Goal: Information Seeking & Learning: Check status

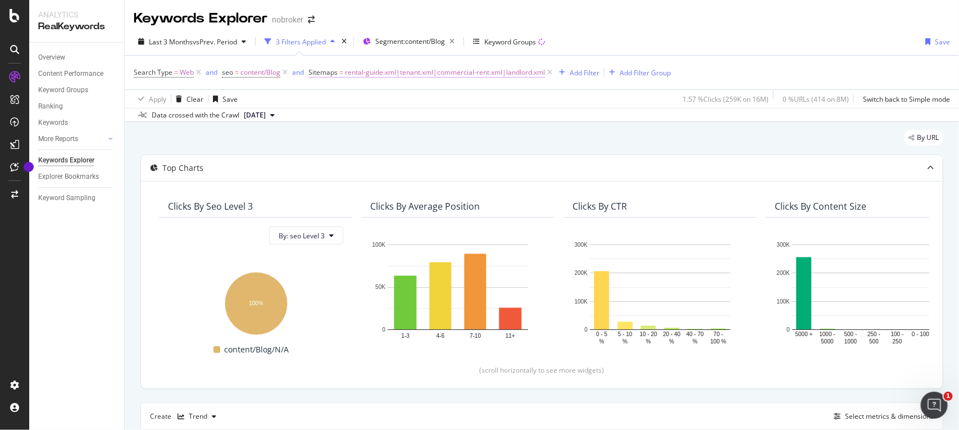
click at [475, 74] on span "rental-guide.xml|tenant.xml|commercial-rent.xml|landlord.xml" at bounding box center [445, 73] width 200 height 16
click at [383, 130] on input "rental-guide.xml|tenant.xml|commercial-rent.xml|landlord.xml" at bounding box center [372, 137] width 106 height 18
paste input "painting-tips"
type input "painting-tips.xml"
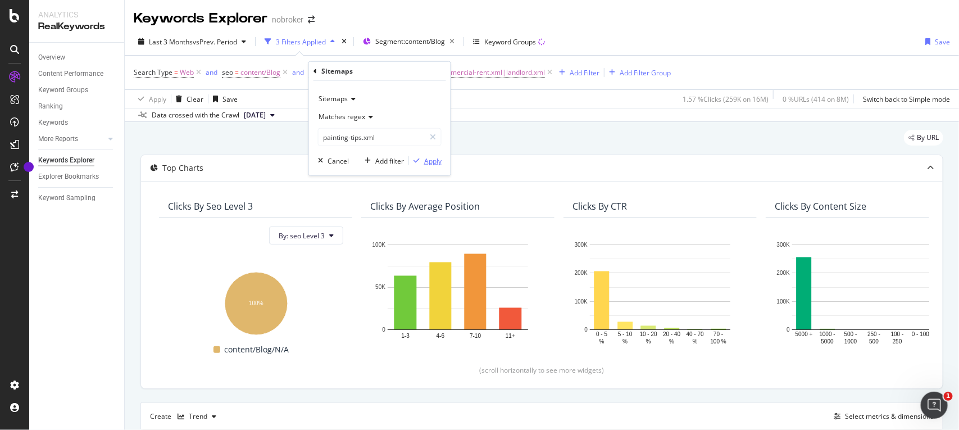
click at [431, 158] on div "Apply" at bounding box center [432, 161] width 17 height 10
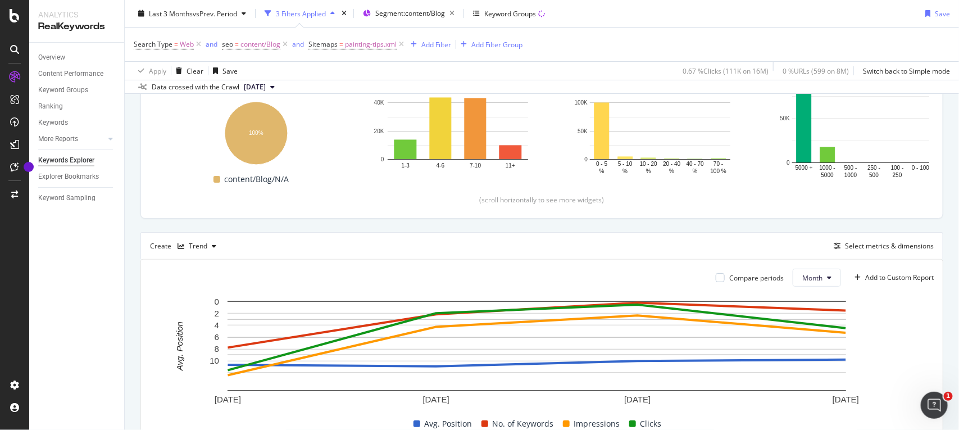
scroll to position [391, 0]
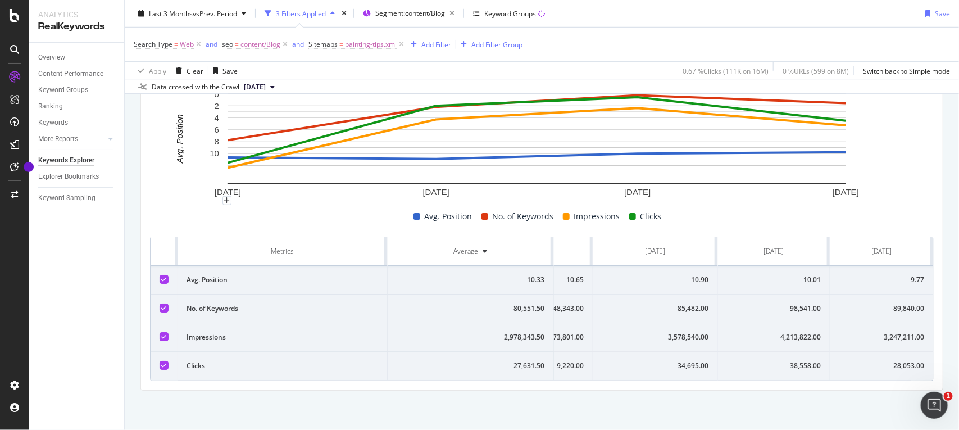
click at [266, 83] on span "[DATE]" at bounding box center [255, 87] width 22 height 10
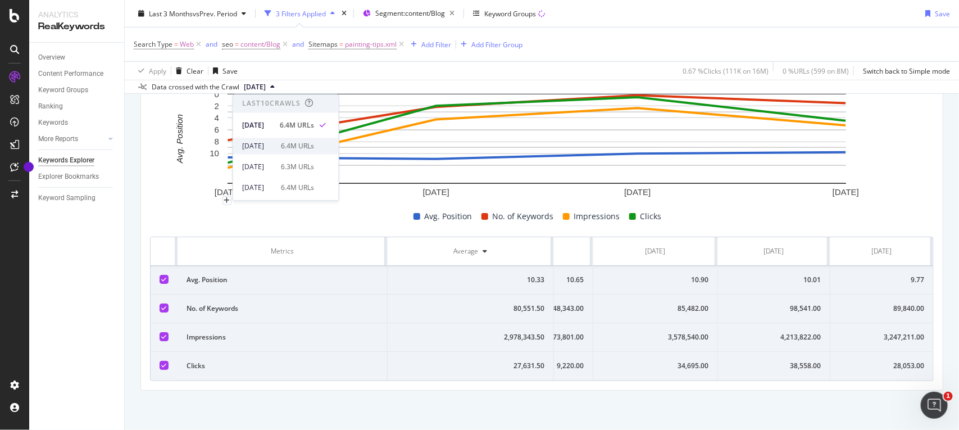
click at [250, 152] on div "2025 Jul. 7th 6.4M URLs" at bounding box center [286, 146] width 106 height 16
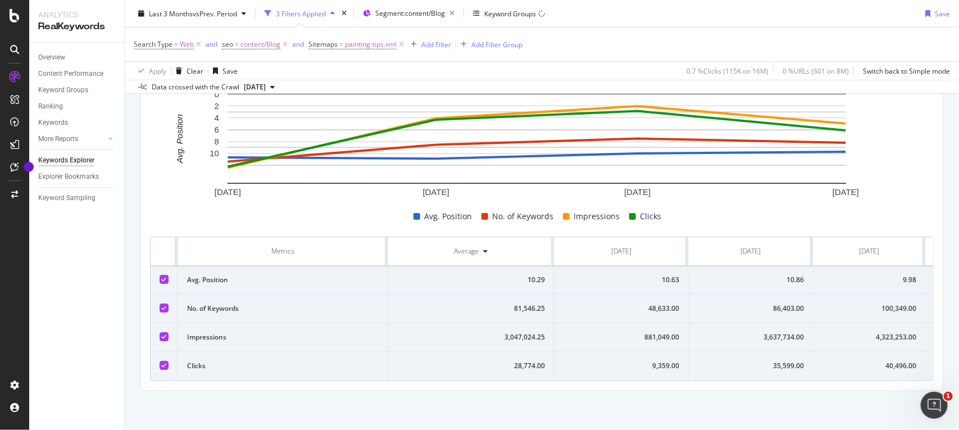
scroll to position [0, 106]
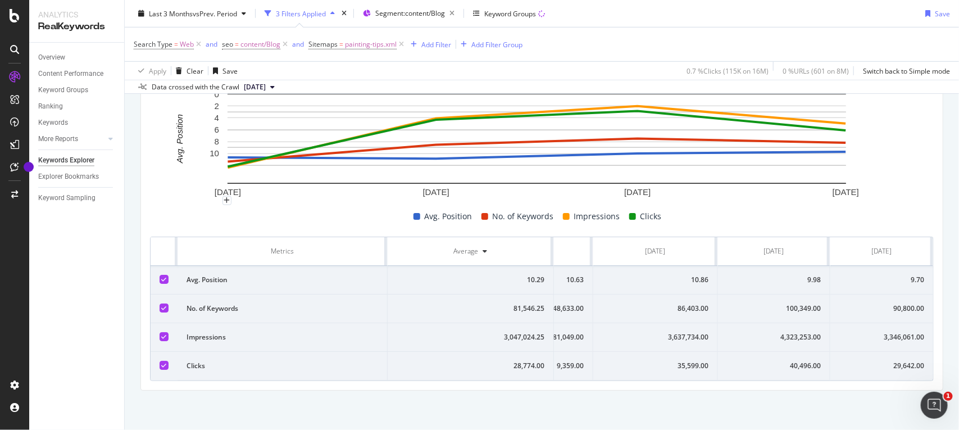
click at [266, 83] on span "2025 Jul. 7th" at bounding box center [255, 87] width 22 height 10
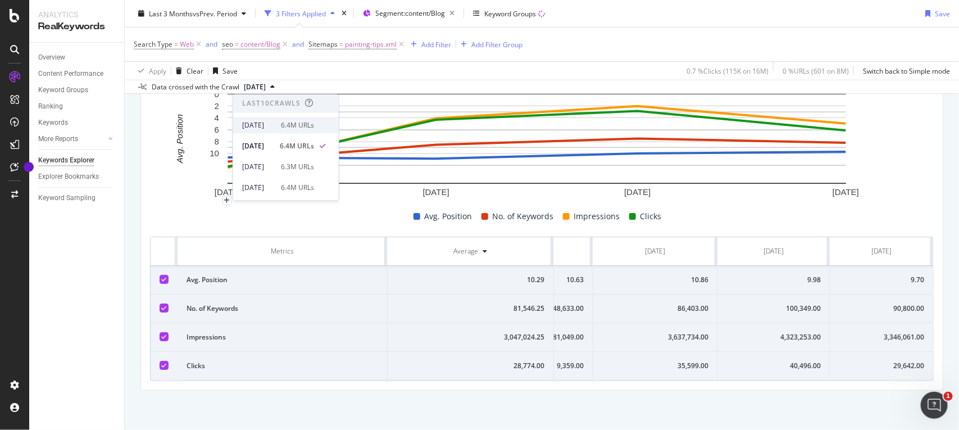
click at [266, 130] on div "[DATE]" at bounding box center [258, 125] width 32 height 10
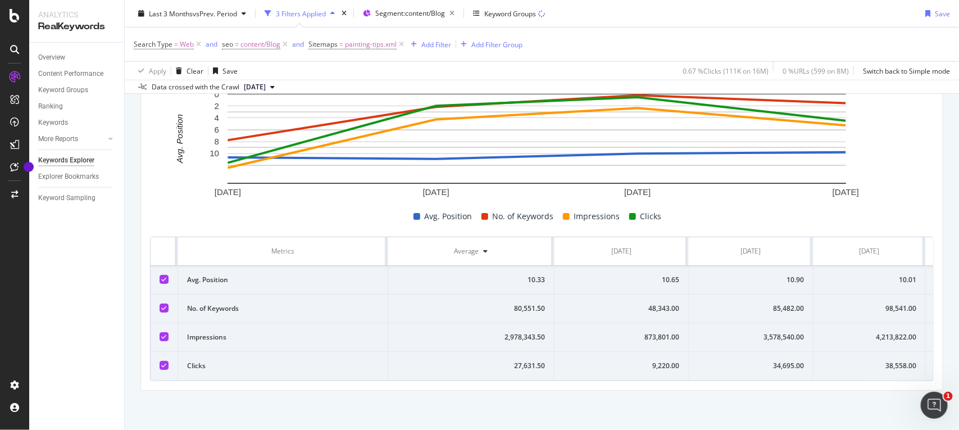
scroll to position [0, 106]
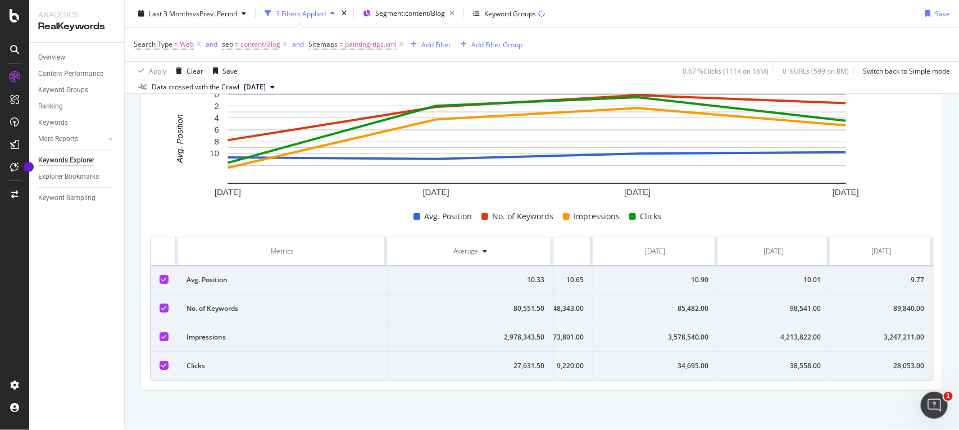
click at [791, 361] on div "38,558.00" at bounding box center [774, 366] width 94 height 10
copy div "38,558.00"
click at [764, 323] on td "4,213,822.00" at bounding box center [774, 337] width 112 height 29
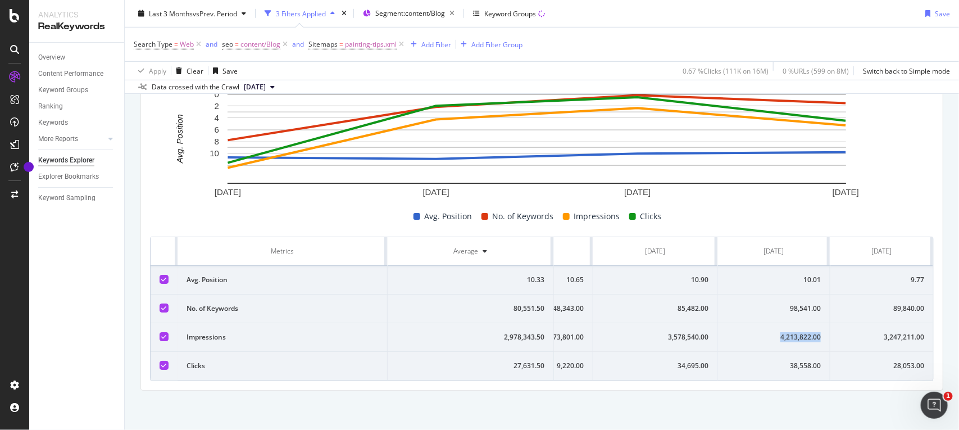
click at [764, 323] on td "4,213,822.00" at bounding box center [774, 337] width 112 height 29
copy div "4,213,822.00"
click at [774, 303] on div "98,541.00" at bounding box center [774, 308] width 94 height 10
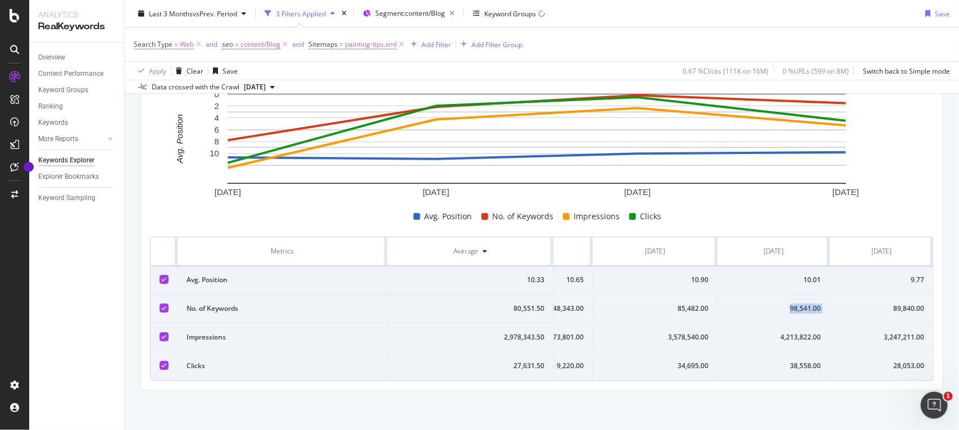
click at [774, 303] on div "98,541.00" at bounding box center [774, 308] width 94 height 10
copy div "98,541.00"
click at [777, 275] on div "10.01" at bounding box center [774, 280] width 94 height 10
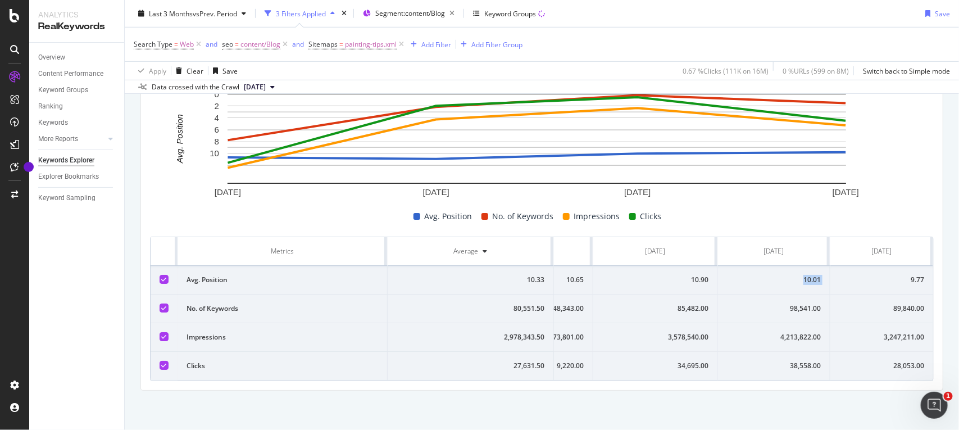
copy div "10.01"
click at [873, 361] on div "28,053.00" at bounding box center [882, 366] width 85 height 10
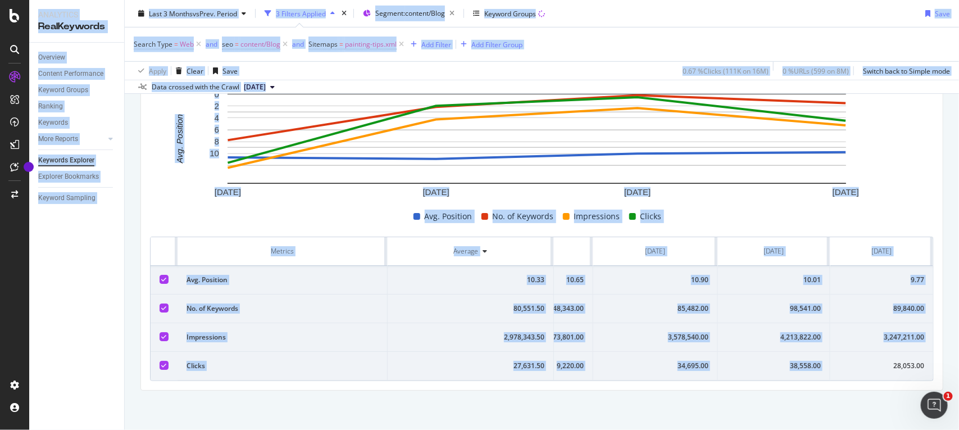
click at [873, 361] on div "28,053.00" at bounding box center [882, 366] width 85 height 10
copy div "28,053.00"
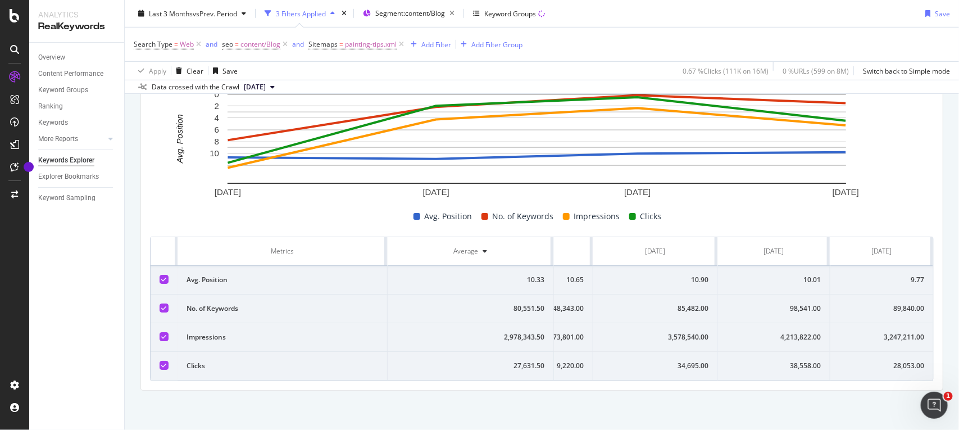
click at [877, 332] on div "3,247,211.00" at bounding box center [882, 337] width 85 height 10
copy div "3,247,211.00"
click at [873, 303] on div "89,840.00" at bounding box center [882, 308] width 85 height 10
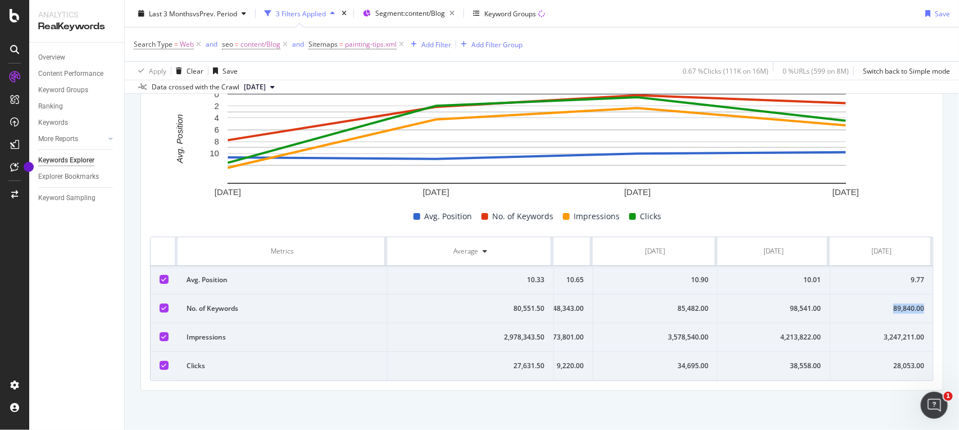
click at [873, 303] on div "89,840.00" at bounding box center [882, 308] width 85 height 10
copy div "89,840.00"
click at [895, 275] on div "9.77" at bounding box center [882, 280] width 85 height 10
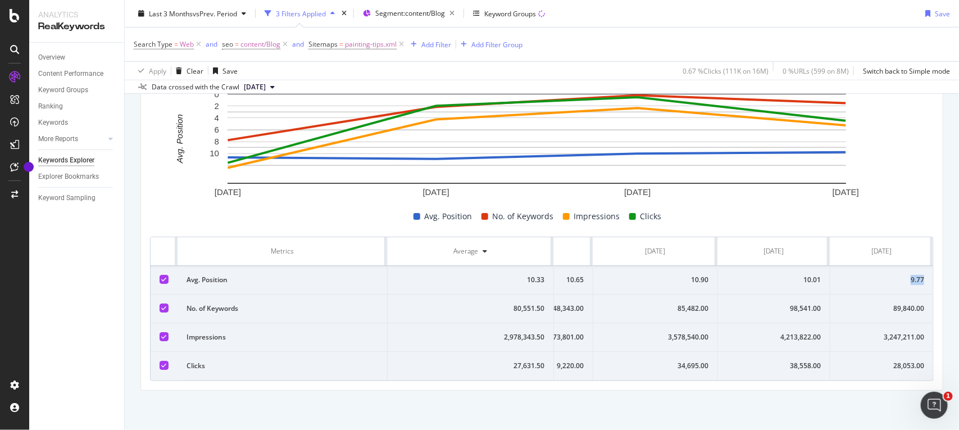
click at [895, 275] on div "9.77" at bounding box center [882, 280] width 85 height 10
copy div "9.77"
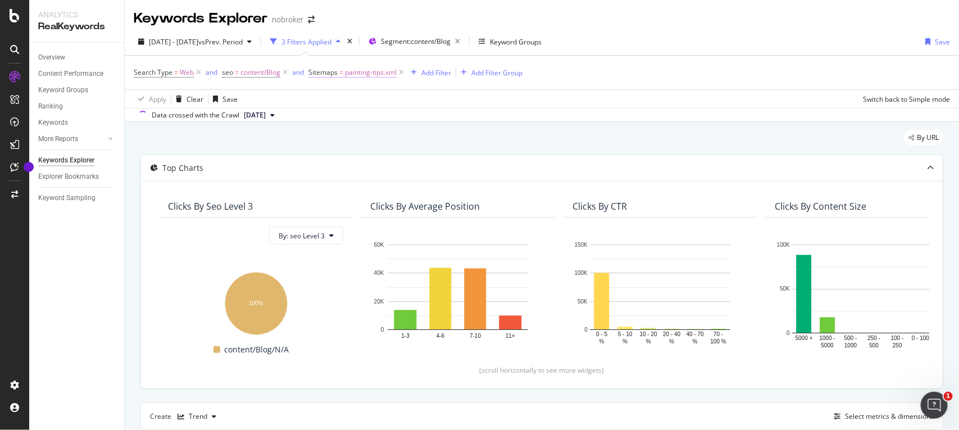
click at [360, 69] on span "painting-tips.xml" at bounding box center [371, 73] width 52 height 16
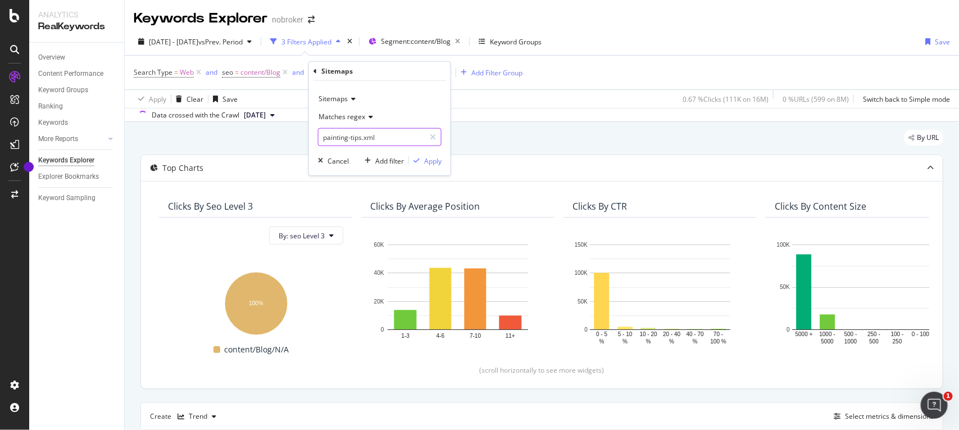
click at [342, 135] on input "painting-tips.xml" at bounding box center [372, 137] width 106 height 18
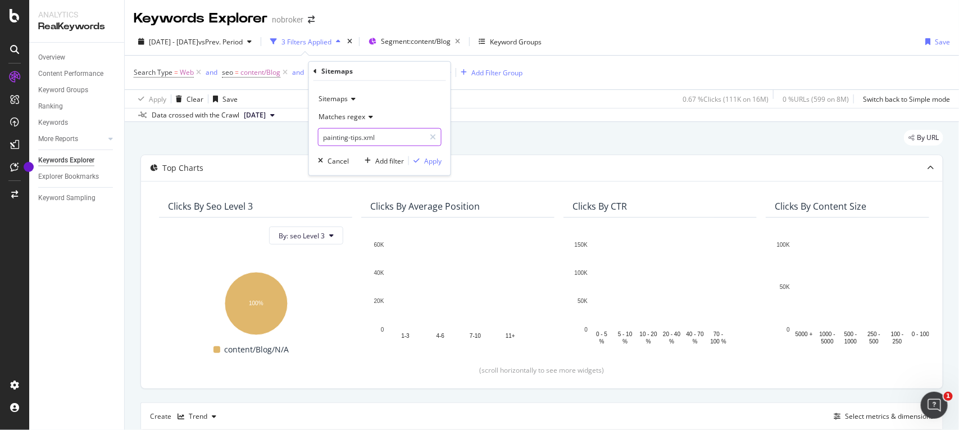
paste input "clean"
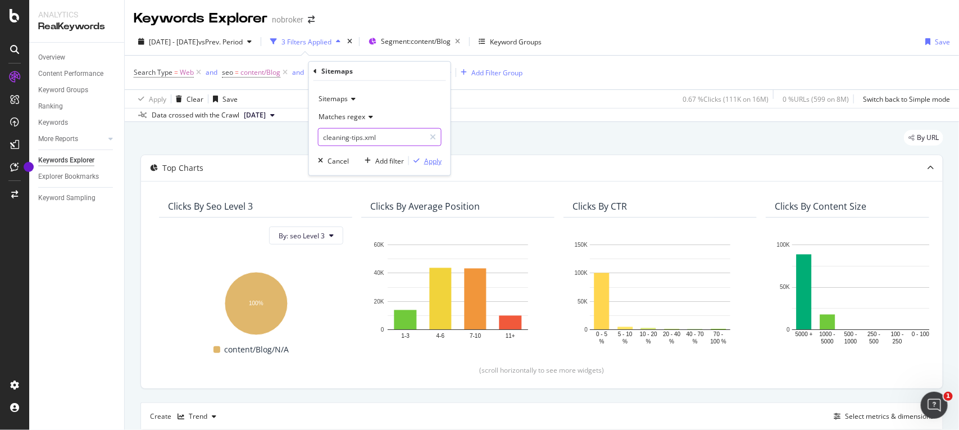
type input "cleaning-tips.xml"
click at [419, 156] on div "Apply" at bounding box center [425, 161] width 33 height 10
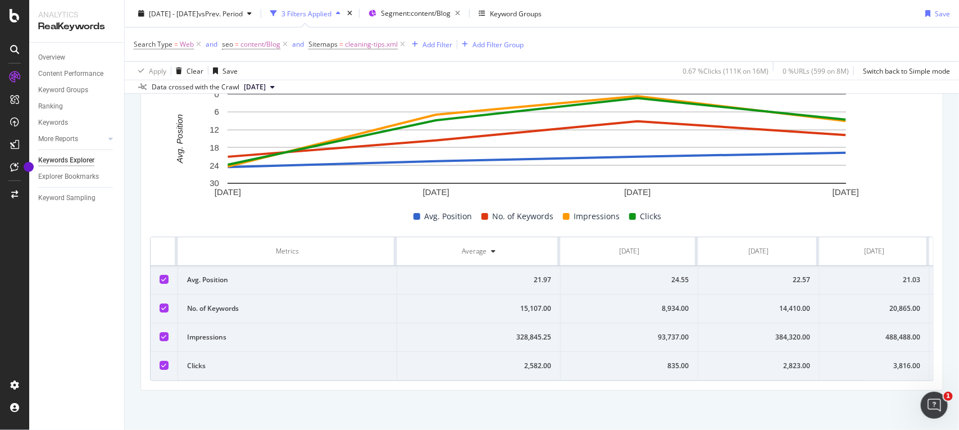
scroll to position [0, 108]
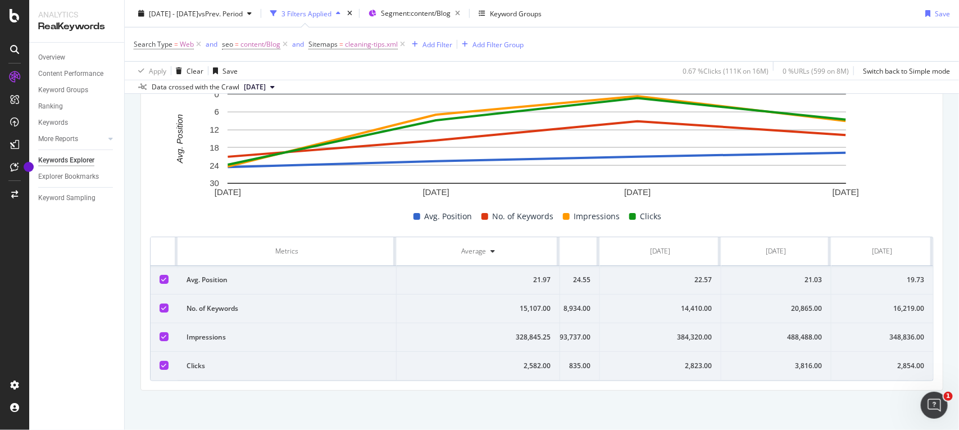
click at [782, 360] on td "3,816.00" at bounding box center [777, 366] width 110 height 29
copy div "3,816.00"
click at [796, 332] on div "488,488.00" at bounding box center [777, 337] width 92 height 10
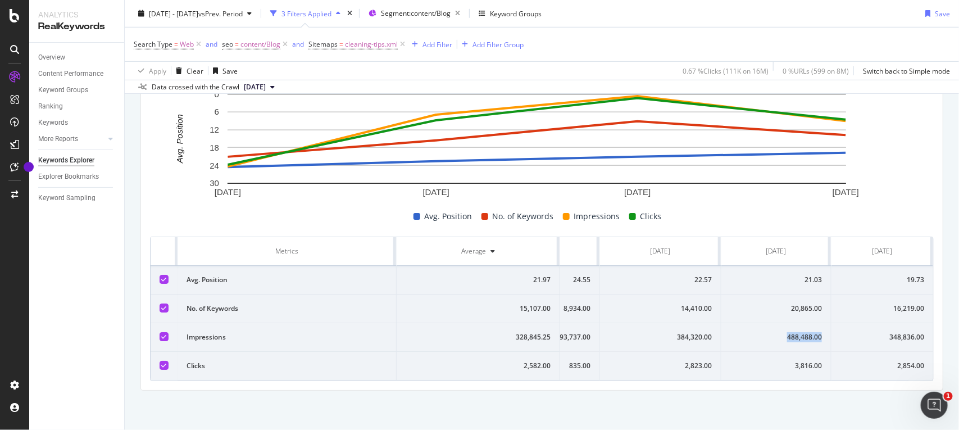
click at [796, 332] on div "488,488.00" at bounding box center [777, 337] width 92 height 10
copy div "488,488.00"
click at [790, 294] on td "20,865.00" at bounding box center [777, 308] width 110 height 29
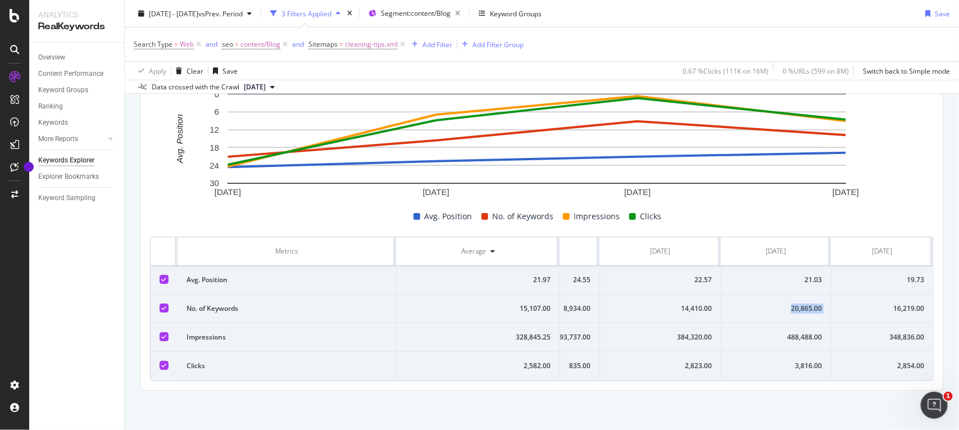
click at [790, 294] on td "20,865.00" at bounding box center [777, 308] width 110 height 29
copy div "20,865.00"
click at [772, 275] on div "21.03" at bounding box center [777, 280] width 92 height 10
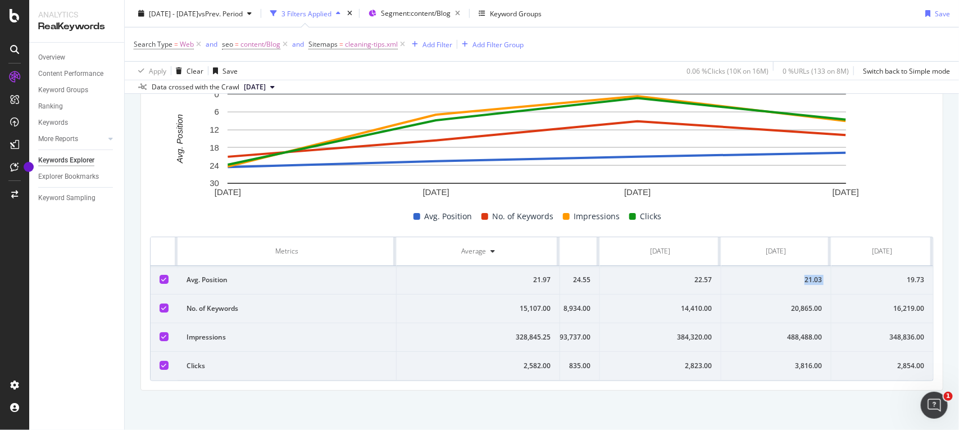
copy div "21.03"
click at [880, 323] on td "348,836.00" at bounding box center [883, 337] width 102 height 29
copy div "348,836.00"
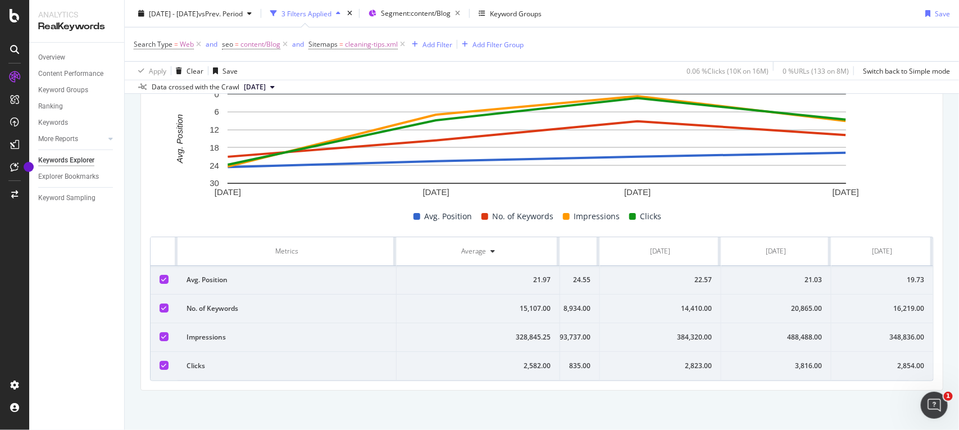
click at [903, 352] on td "2,854.00" at bounding box center [883, 366] width 102 height 29
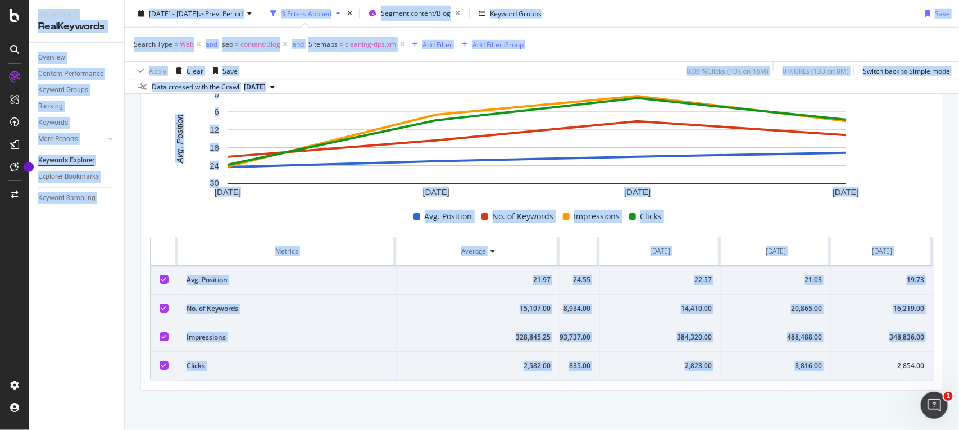
click at [903, 352] on td "2,854.00" at bounding box center [883, 366] width 102 height 29
copy div "2,854.00"
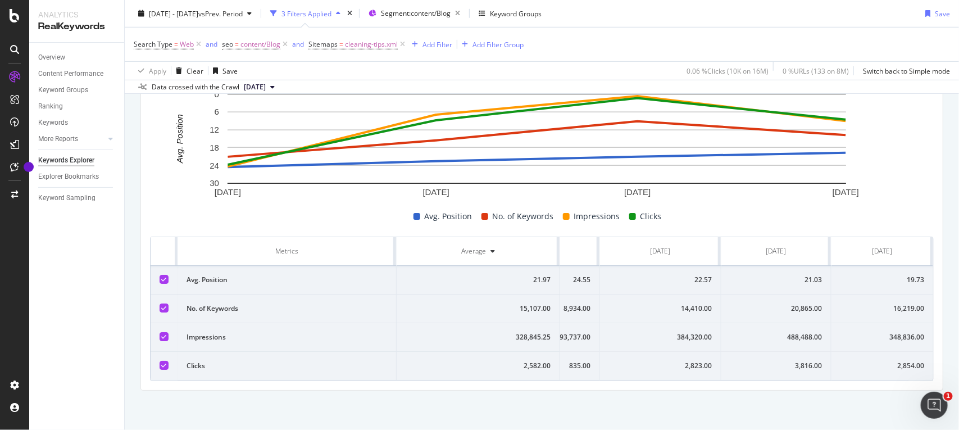
click at [894, 303] on div "16,219.00" at bounding box center [883, 308] width 84 height 10
copy div "16,219.00"
click at [876, 275] on div "19.73" at bounding box center [883, 280] width 84 height 10
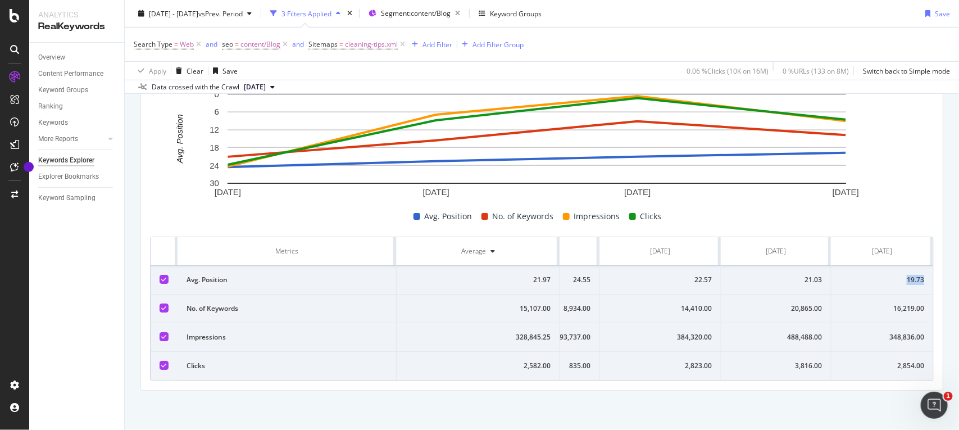
click at [876, 275] on div "19.73" at bounding box center [883, 280] width 84 height 10
copy div "19.73"
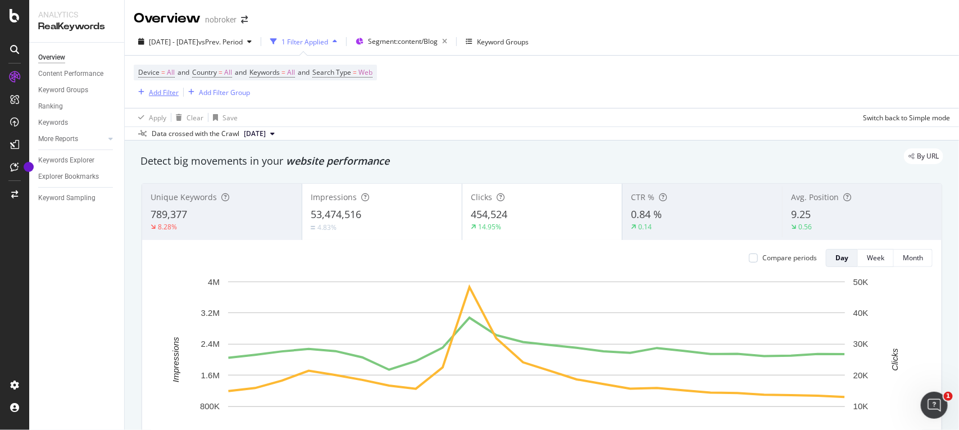
click at [166, 93] on div "Add Filter" at bounding box center [164, 93] width 30 height 10
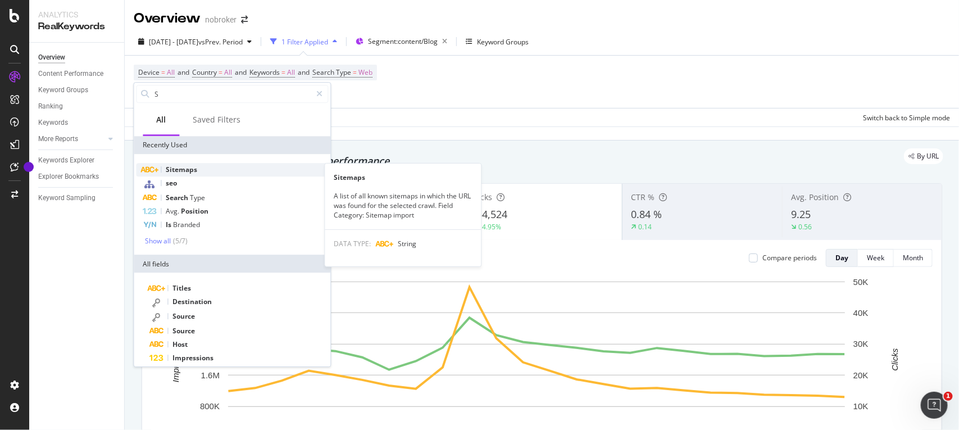
type input "S"
click at [214, 166] on div "Sitemaps" at bounding box center [233, 169] width 192 height 13
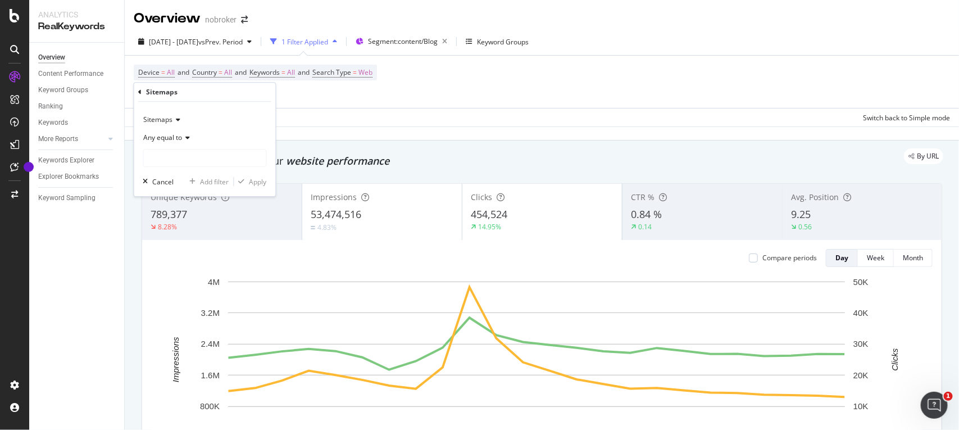
click at [175, 139] on span "Any equal to" at bounding box center [163, 138] width 39 height 10
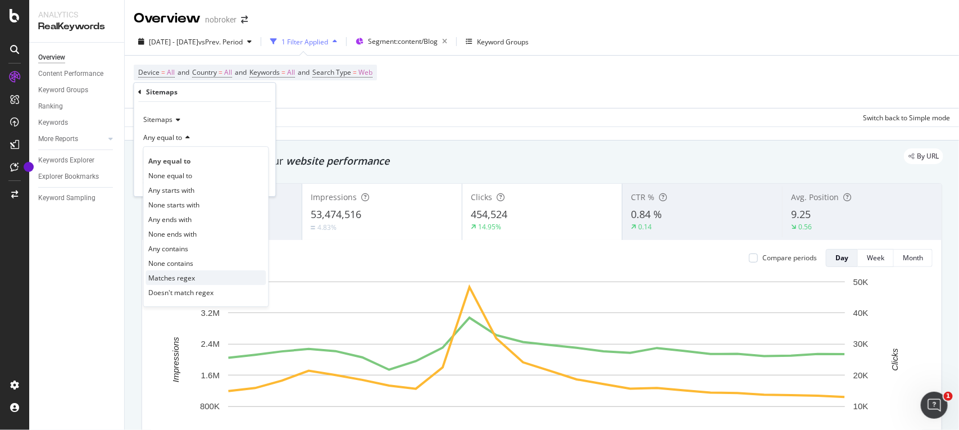
click at [189, 274] on span "Matches regex" at bounding box center [172, 278] width 47 height 10
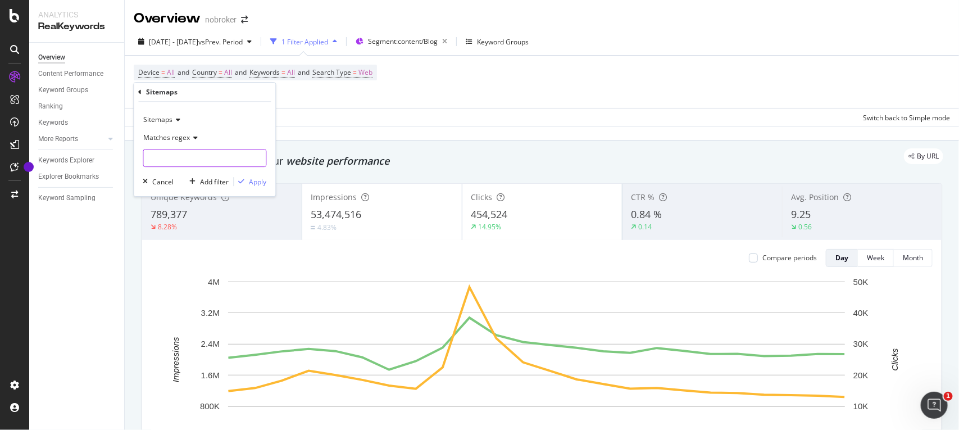
click at [234, 158] on input "text" at bounding box center [205, 158] width 123 height 18
paste input "id=buyers-guide.xml"
type input "id=buyers-guide.xml"
click at [255, 180] on div "Apply" at bounding box center [258, 182] width 17 height 10
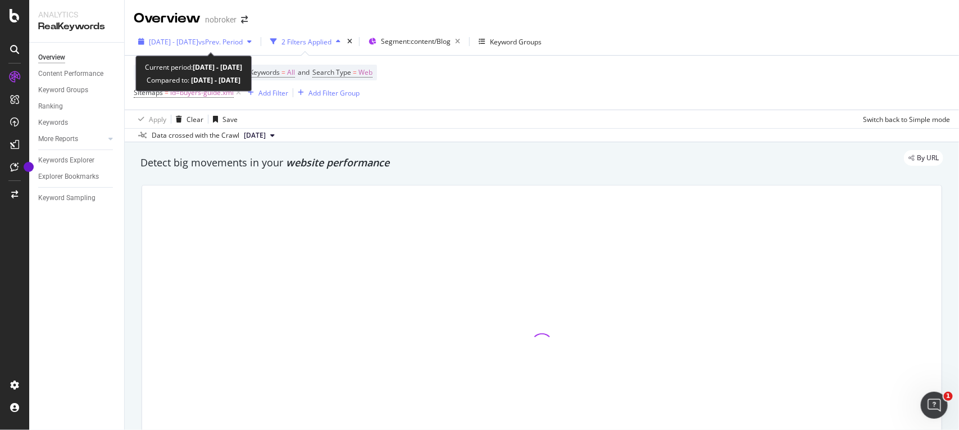
click at [188, 46] on span "[DATE] - [DATE]" at bounding box center [173, 42] width 49 height 10
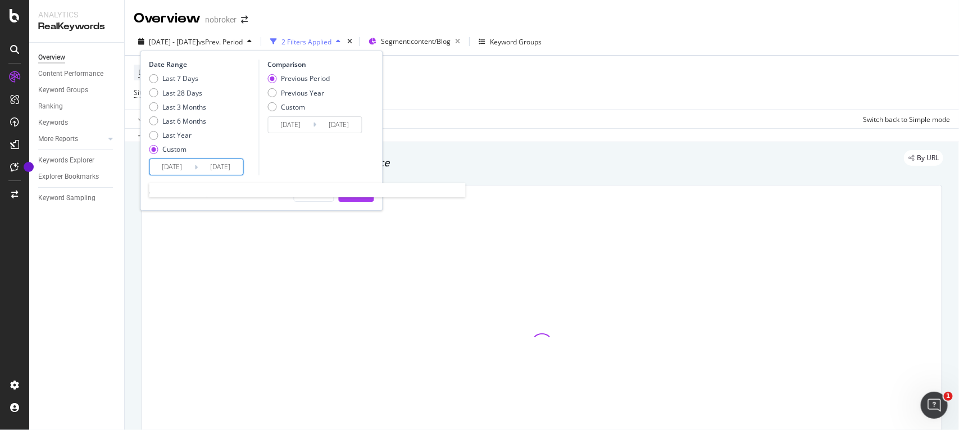
click at [189, 166] on input "[DATE]" at bounding box center [172, 167] width 45 height 16
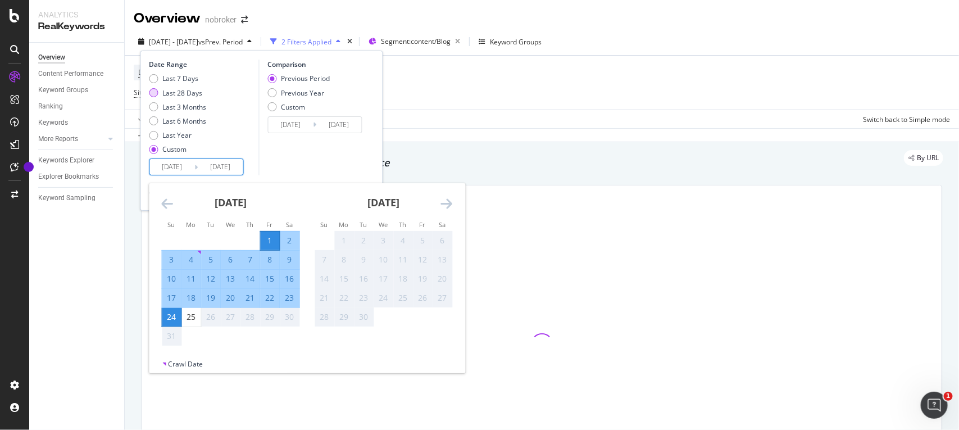
click at [155, 96] on div "Last 28 Days" at bounding box center [153, 92] width 9 height 9
type input "[DATE]"
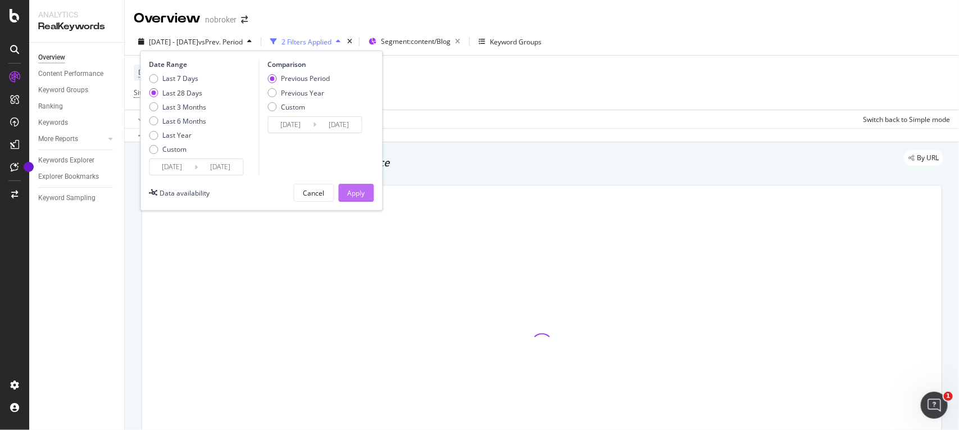
click at [362, 188] on div "Apply" at bounding box center [356, 193] width 17 height 10
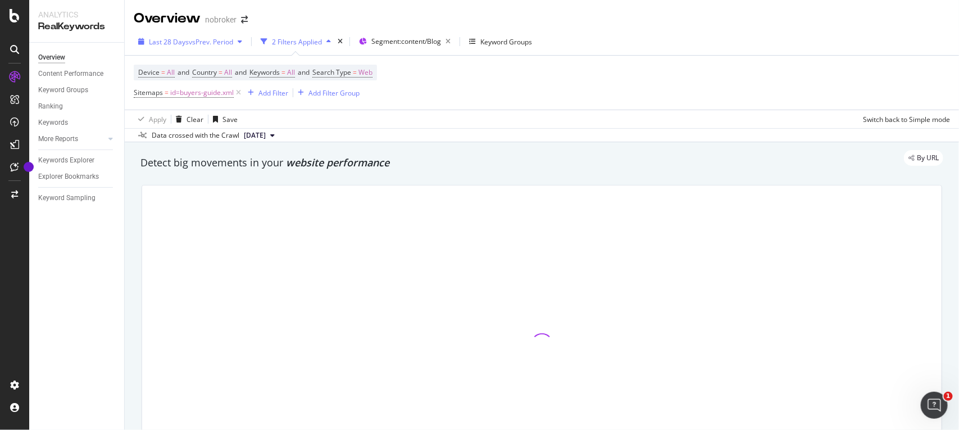
click at [215, 43] on span "vs Prev. Period" at bounding box center [211, 42] width 44 height 10
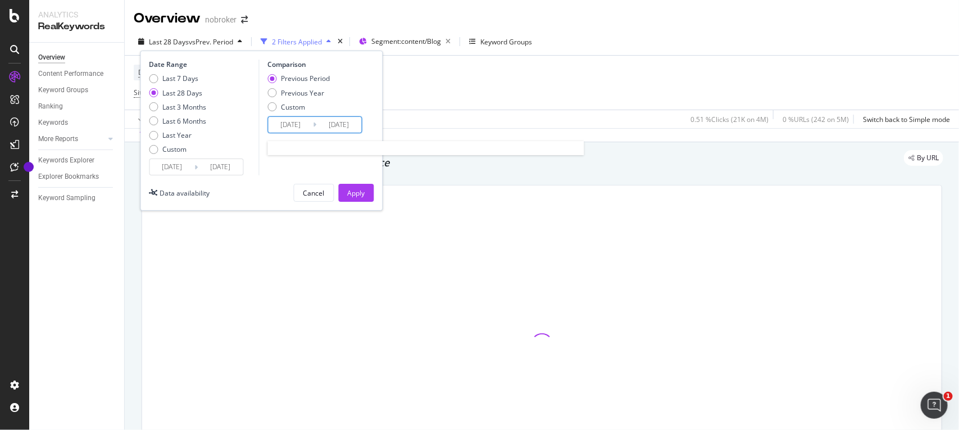
click at [307, 126] on input "[DATE]" at bounding box center [290, 125] width 45 height 16
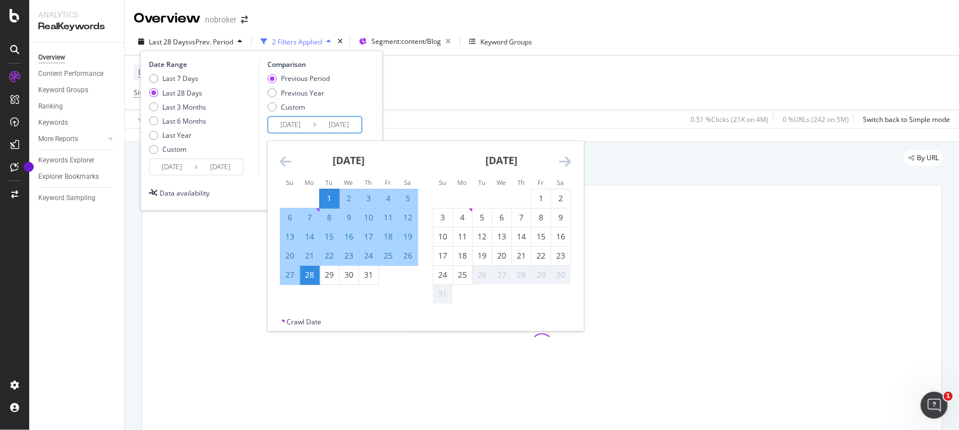
click at [291, 162] on icon "Move backward to switch to the previous month." at bounding box center [286, 161] width 12 height 13
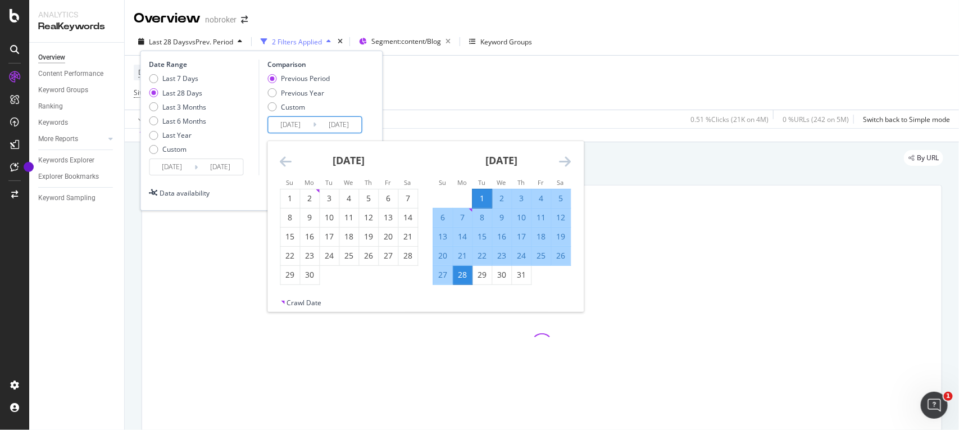
click at [291, 162] on icon "Move backward to switch to the previous month." at bounding box center [286, 161] width 12 height 13
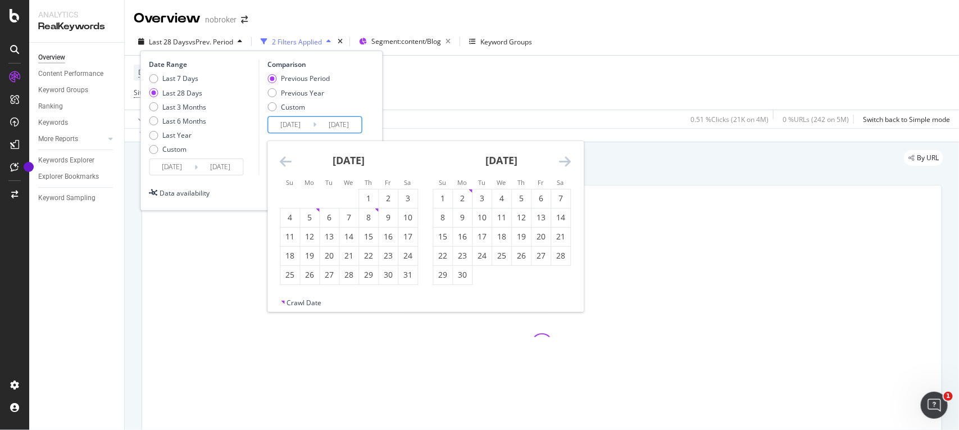
click at [291, 162] on icon "Move backward to switch to the previous month." at bounding box center [286, 161] width 12 height 13
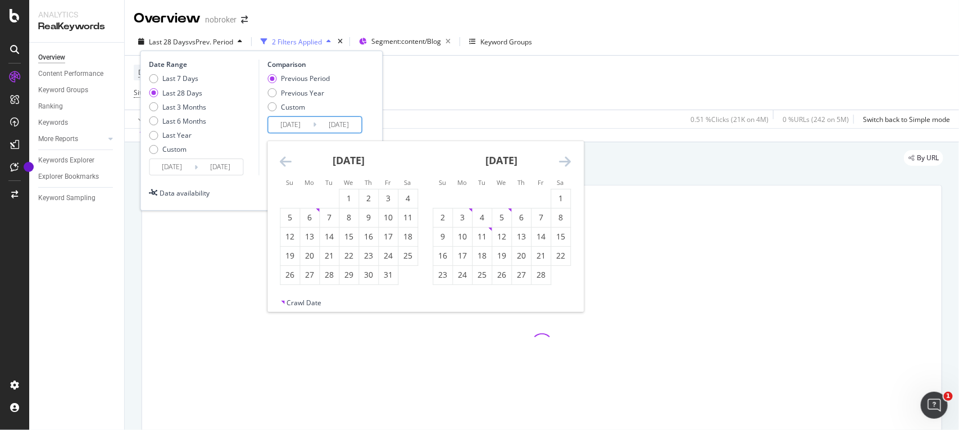
click at [291, 162] on icon "Move backward to switch to the previous month." at bounding box center [286, 161] width 12 height 13
click at [447, 191] on div "1" at bounding box center [442, 198] width 19 height 19
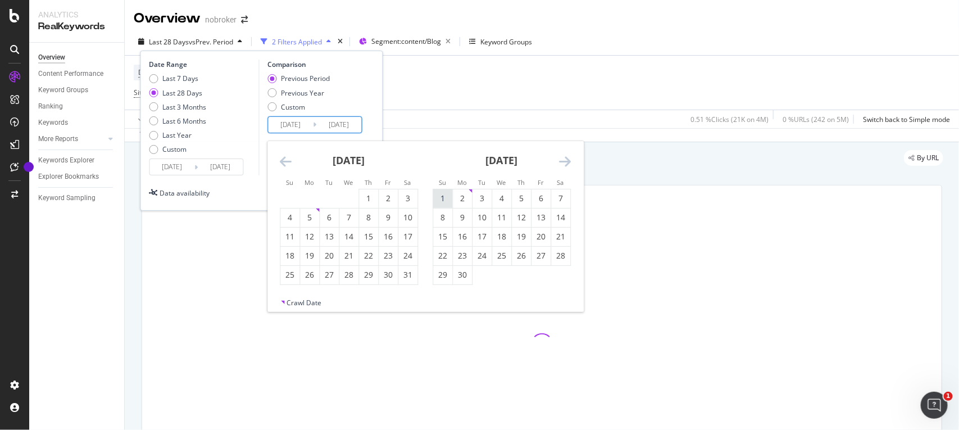
type input "[DATE]"
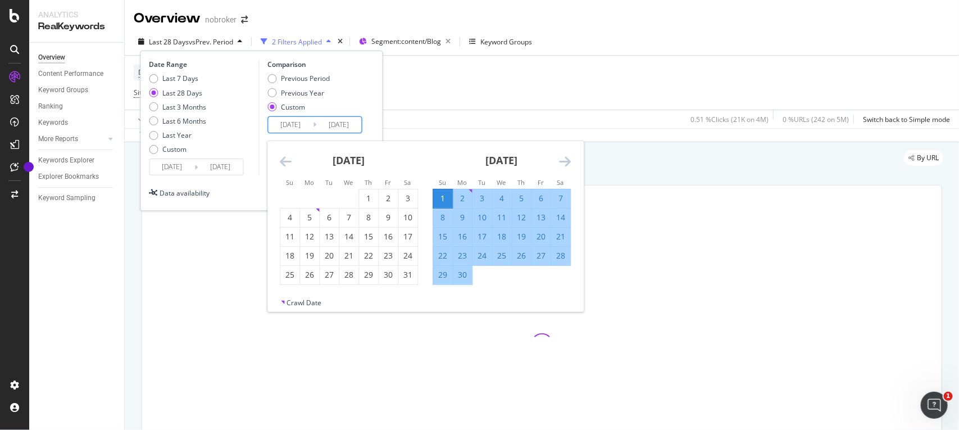
click at [466, 271] on div "30" at bounding box center [462, 274] width 19 height 11
type input "[DATE]"
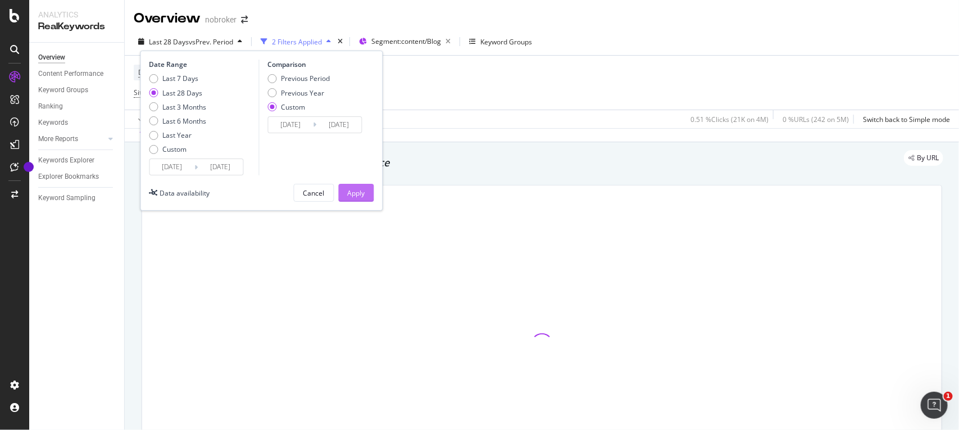
click at [348, 185] on div "Apply" at bounding box center [356, 192] width 17 height 17
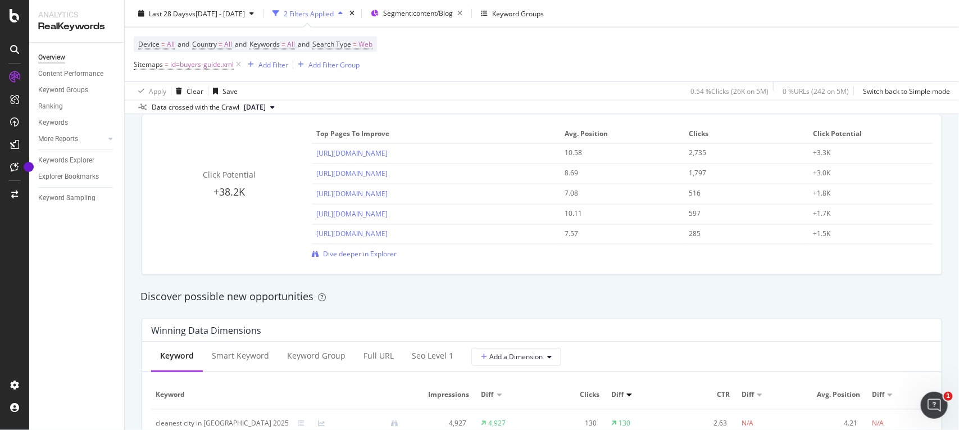
scroll to position [830, 0]
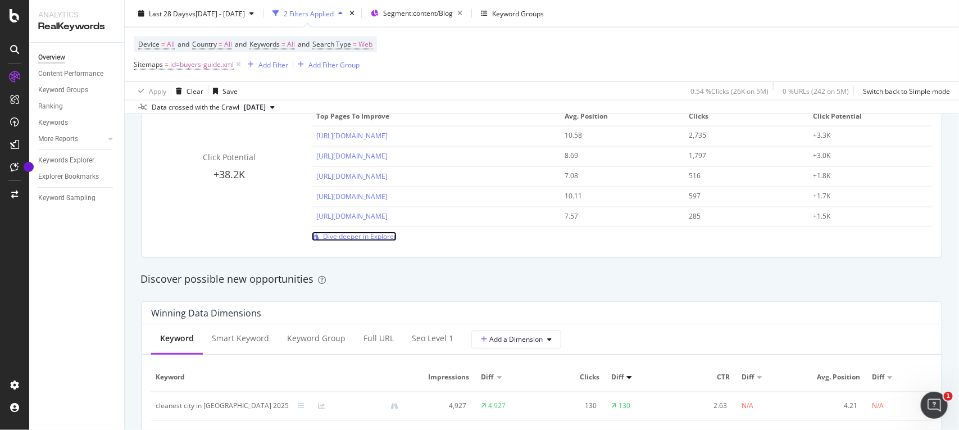
click at [366, 240] on span "Dive deeper in Explorer" at bounding box center [360, 237] width 74 height 10
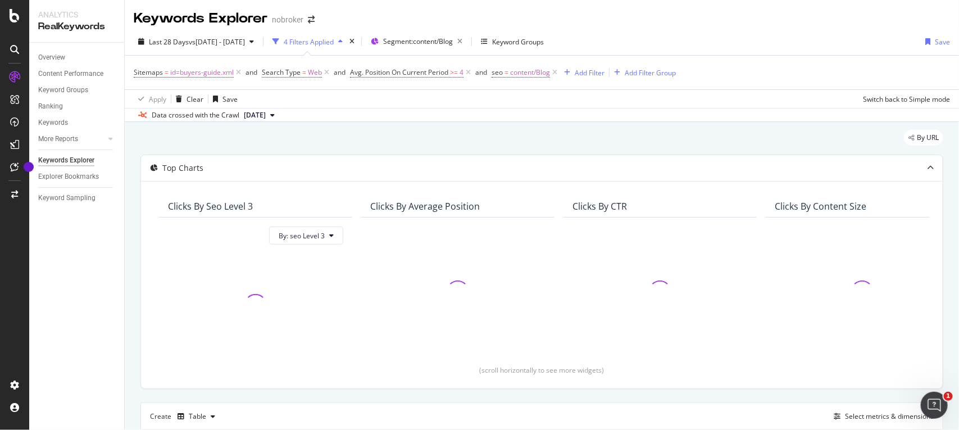
click at [366, 237] on div at bounding box center [457, 291] width 193 height 148
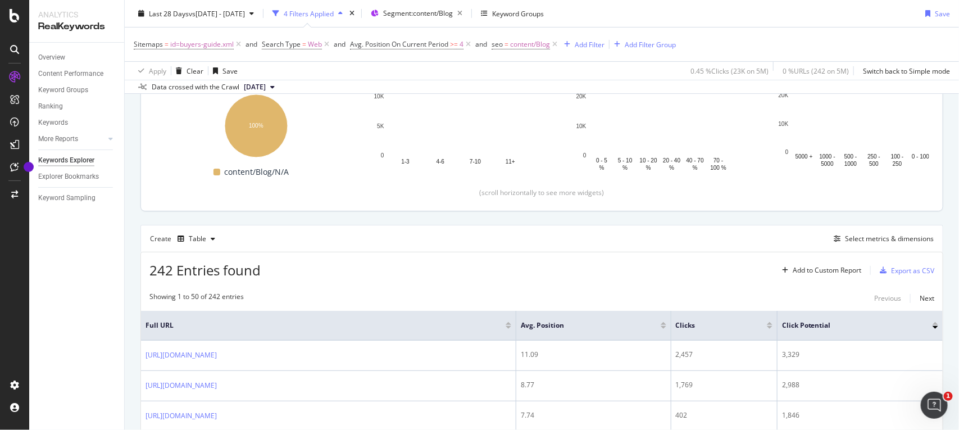
scroll to position [185, 0]
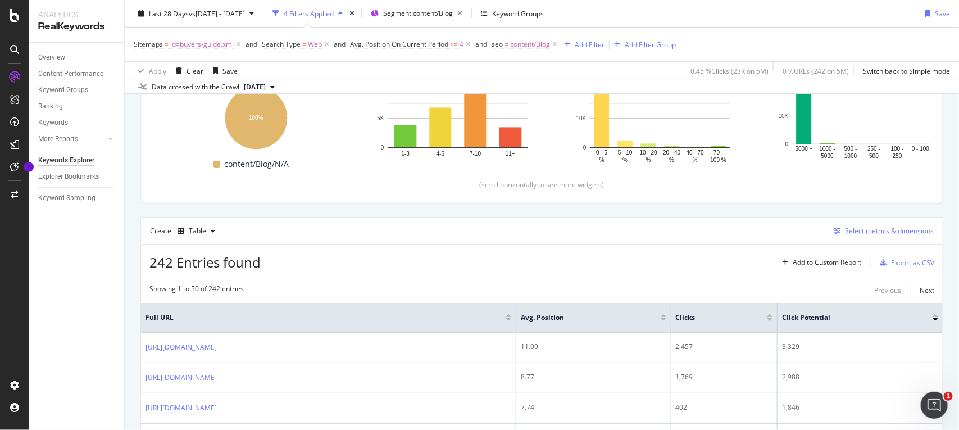
click at [876, 230] on div "Select metrics & dimensions" at bounding box center [889, 231] width 89 height 10
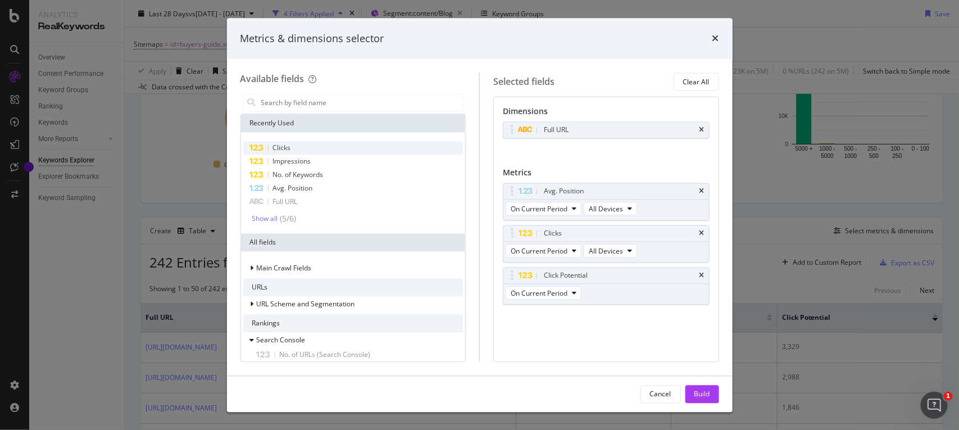
click at [289, 147] on span "Clicks" at bounding box center [282, 148] width 18 height 10
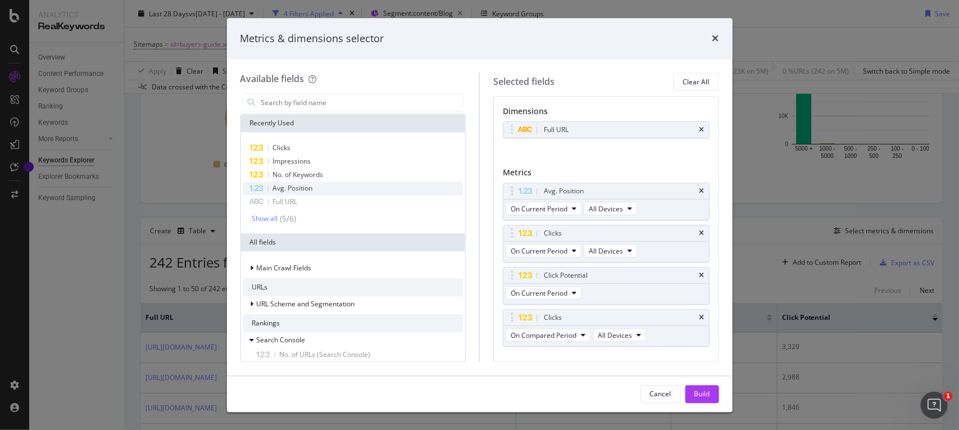
click at [292, 187] on span "Avg. Position" at bounding box center [293, 189] width 40 height 10
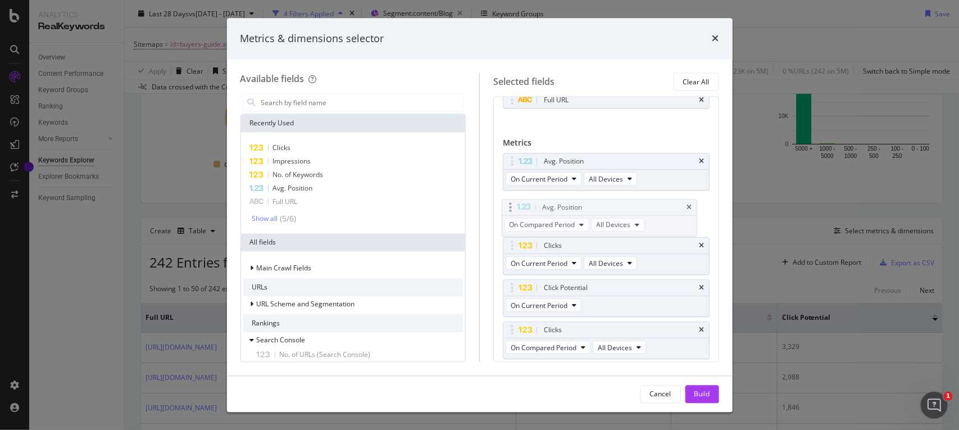
drag, startPoint x: 514, startPoint y: 327, endPoint x: 513, endPoint y: 203, distance: 124.2
click at [513, 203] on body "Analytics RealKeywords Overview Content Performance Keyword Groups Ranking Keyw…" at bounding box center [479, 215] width 959 height 430
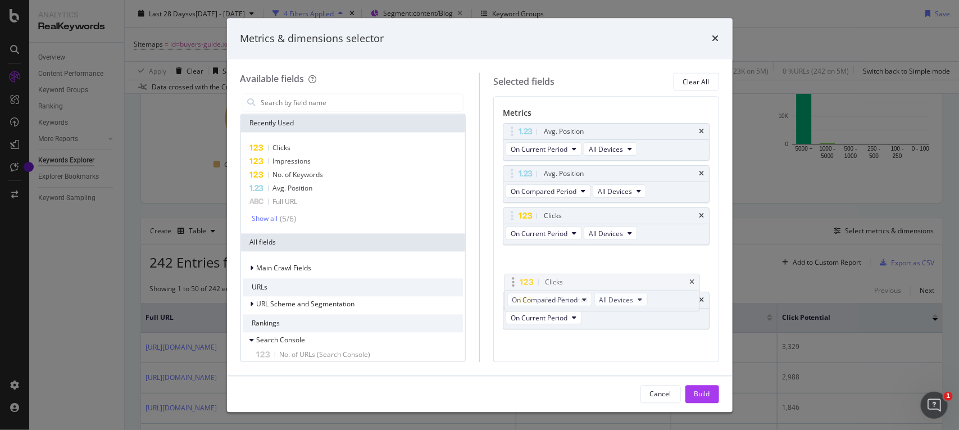
drag, startPoint x: 509, startPoint y: 296, endPoint x: 510, endPoint y: 273, distance: 22.5
click at [510, 273] on body "Analytics RealKeywords Overview Content Performance Keyword Groups Ranking Keyw…" at bounding box center [479, 215] width 959 height 430
click at [700, 302] on icon "times" at bounding box center [702, 300] width 5 height 7
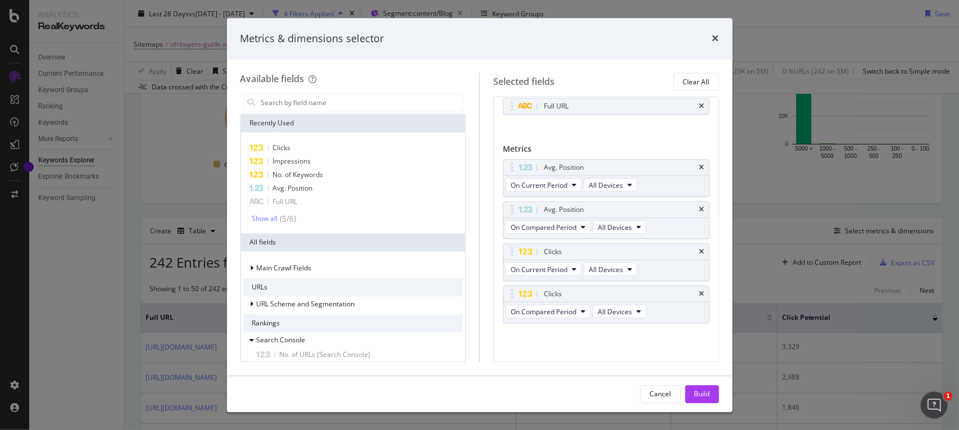
scroll to position [25, 0]
click at [307, 163] on span "Impressions" at bounding box center [292, 162] width 38 height 10
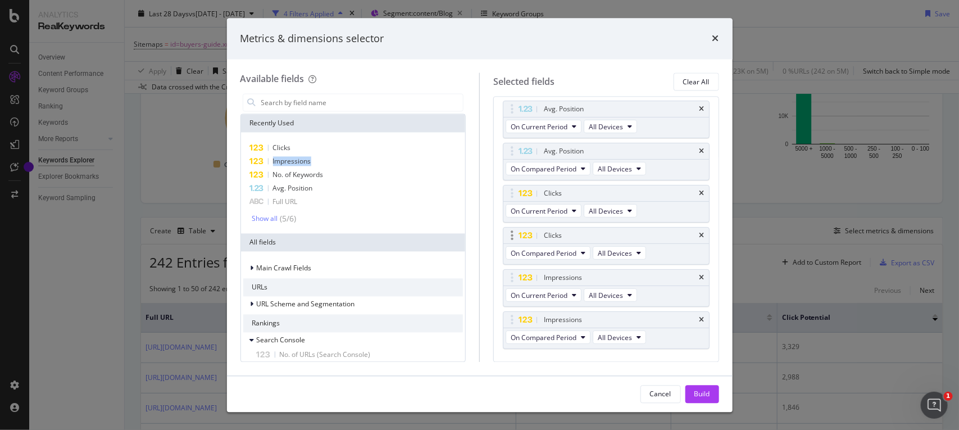
scroll to position [87, 0]
click at [695, 399] on div "Build" at bounding box center [703, 394] width 16 height 17
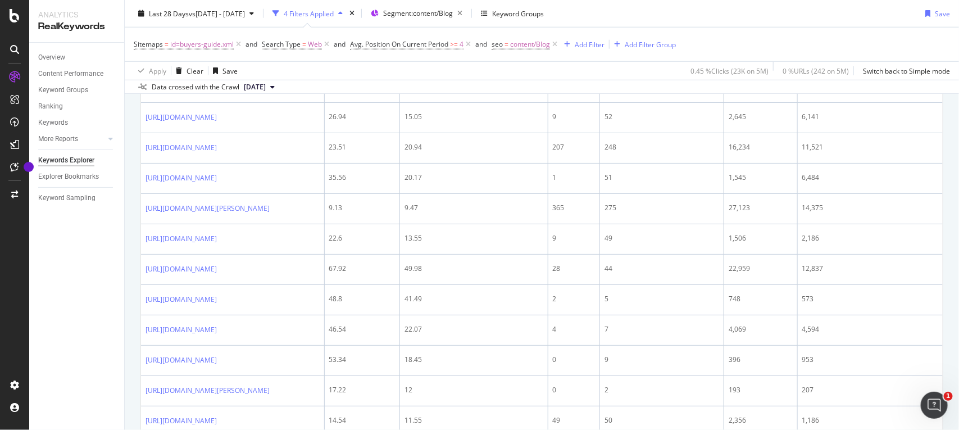
scroll to position [342, 0]
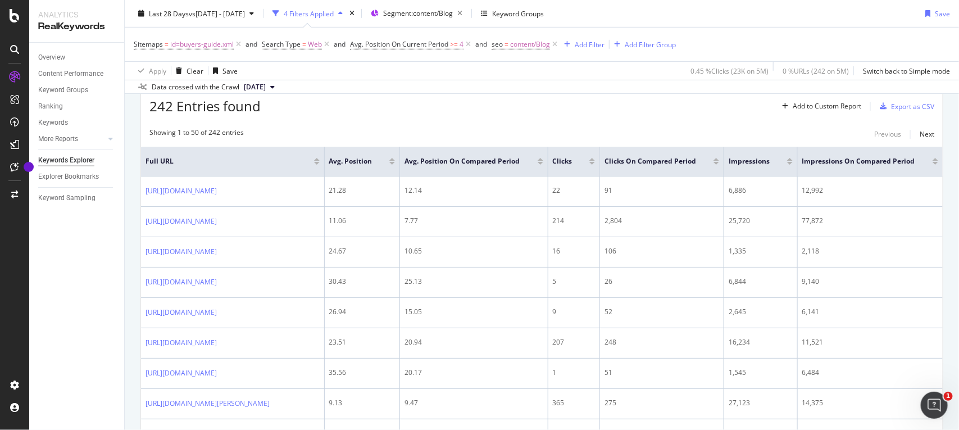
click at [719, 164] on div at bounding box center [717, 163] width 6 height 3
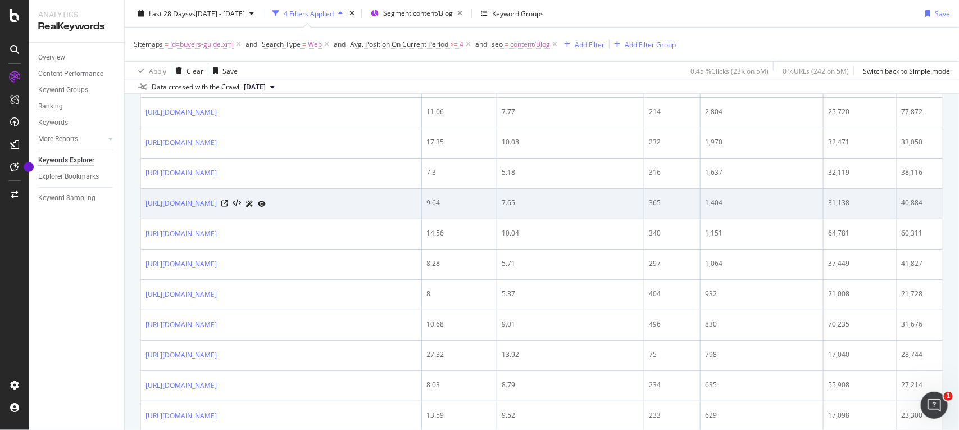
scroll to position [485, 0]
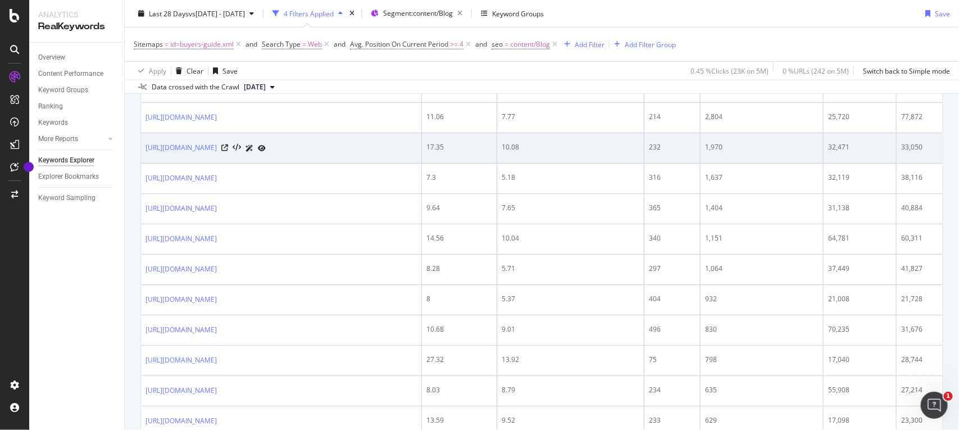
click at [266, 154] on div at bounding box center [243, 148] width 44 height 12
click at [228, 151] on icon at bounding box center [224, 147] width 7 height 7
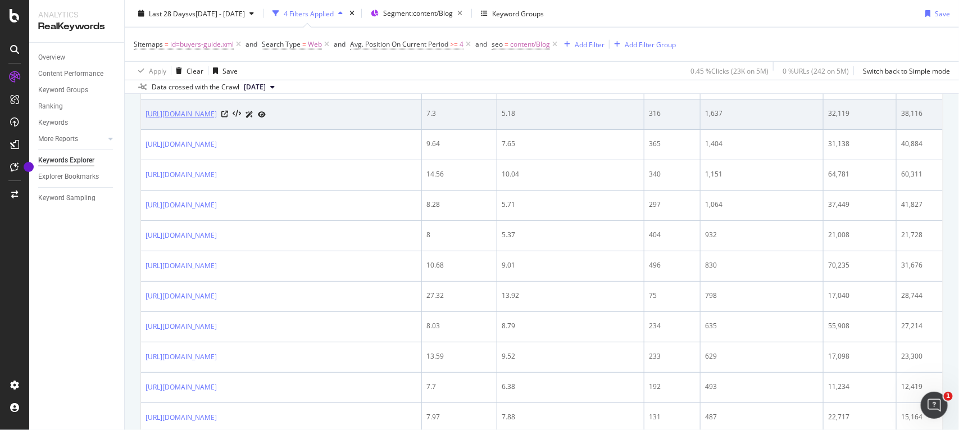
scroll to position [552, 0]
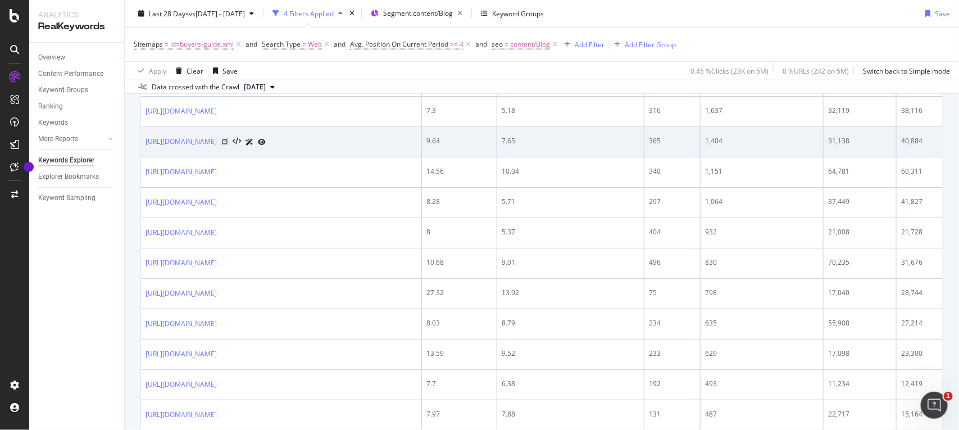
click at [228, 145] on icon at bounding box center [224, 141] width 7 height 7
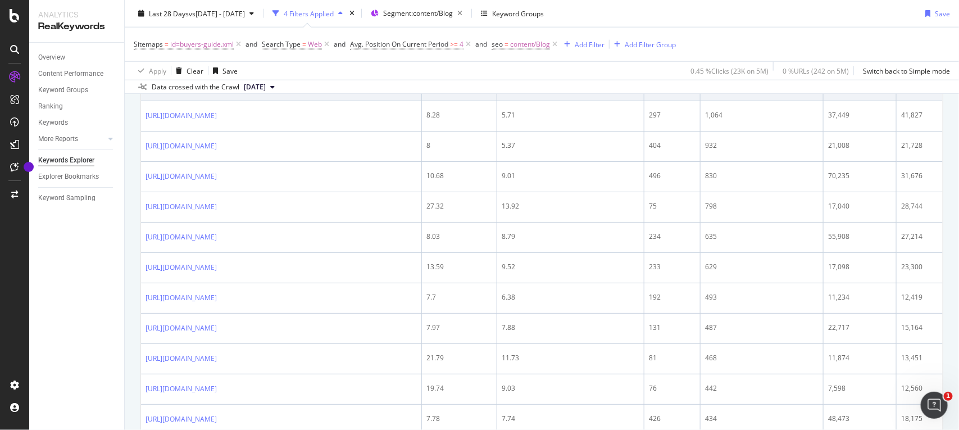
scroll to position [641, 0]
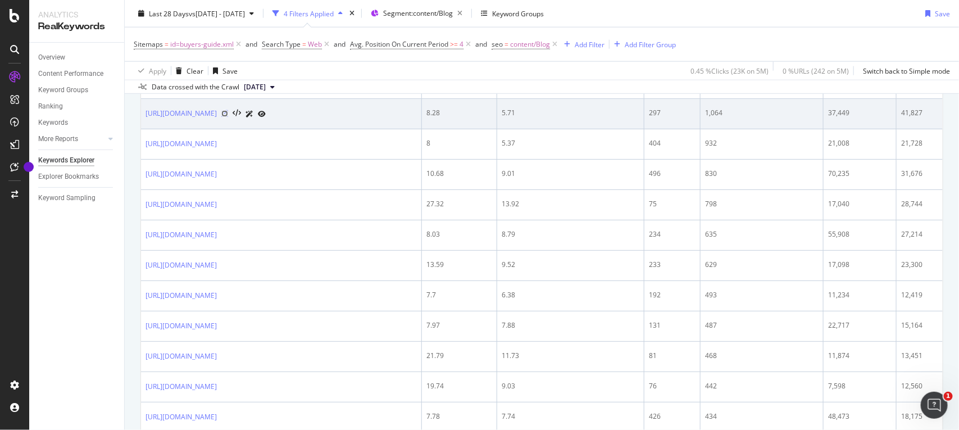
click at [228, 117] on icon at bounding box center [224, 113] width 7 height 7
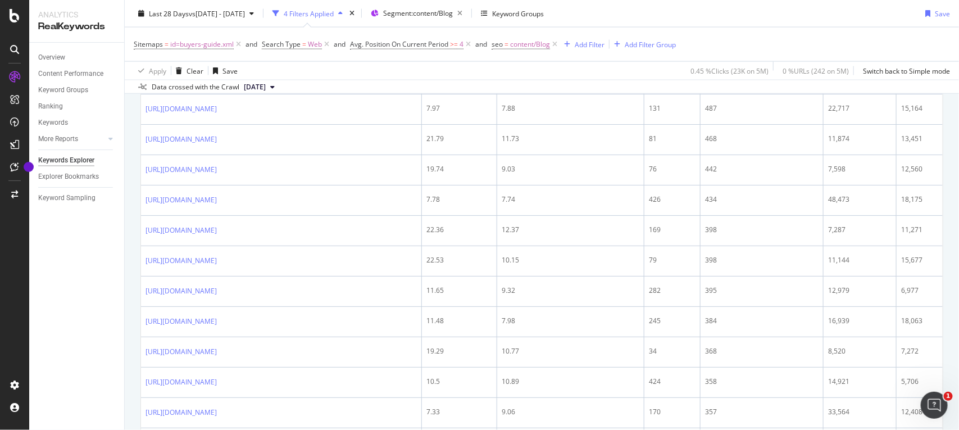
scroll to position [860, 0]
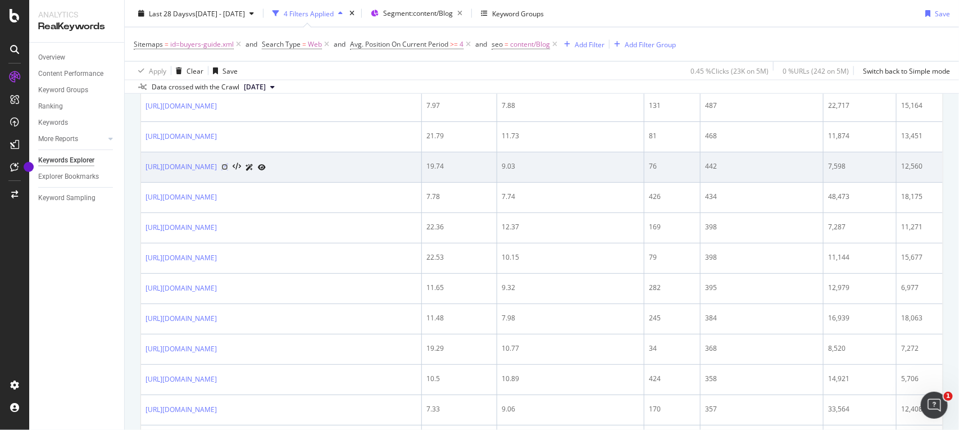
click at [228, 170] on icon at bounding box center [224, 167] width 7 height 7
